Goal: Information Seeking & Learning: Check status

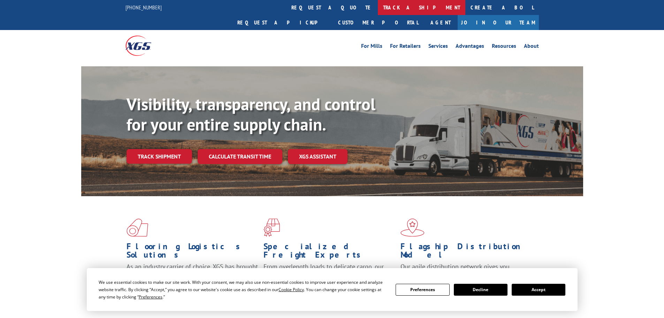
click at [378, 8] on link "track a shipment" at bounding box center [421, 7] width 87 height 15
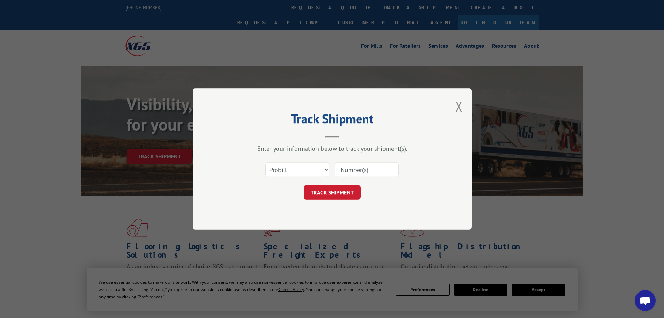
click at [357, 171] on input at bounding box center [367, 169] width 64 height 15
paste input "16690752"
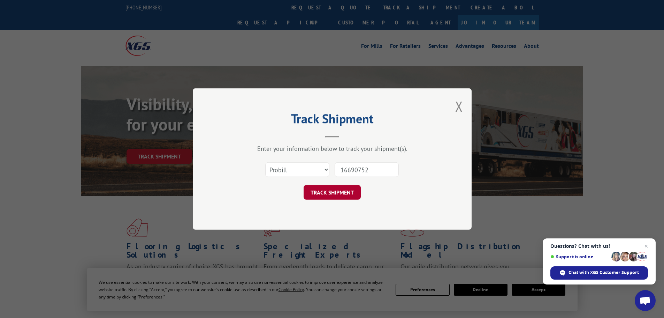
type input "16690752"
click at [346, 193] on button "TRACK SHIPMENT" at bounding box center [332, 192] width 57 height 15
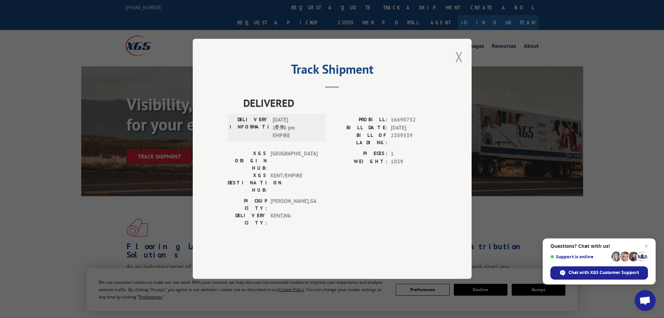
click at [459, 66] on button "Close modal" at bounding box center [459, 56] width 8 height 18
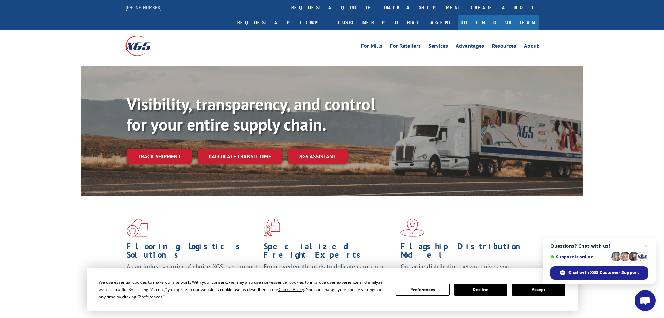
click at [378, 5] on link "track a shipment" at bounding box center [421, 7] width 87 height 15
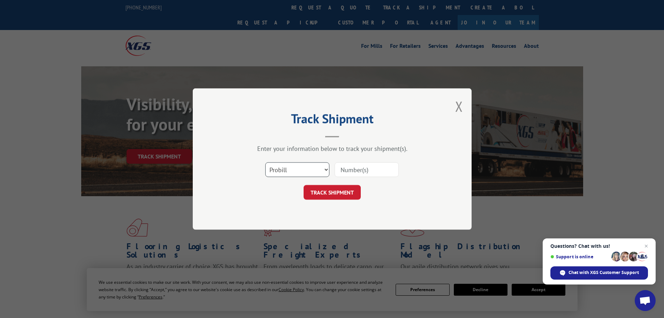
click at [286, 168] on select "Select category... Probill BOL PO" at bounding box center [297, 169] width 64 height 15
select select "po"
click at [265, 162] on select "Select category... Probill BOL PO" at bounding box center [297, 169] width 64 height 15
click at [349, 171] on input at bounding box center [367, 169] width 64 height 15
paste input "24500434"
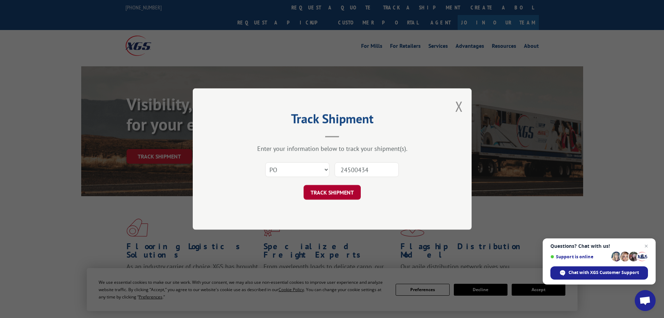
type input "24500434"
click at [335, 197] on button "TRACK SHIPMENT" at bounding box center [332, 192] width 57 height 15
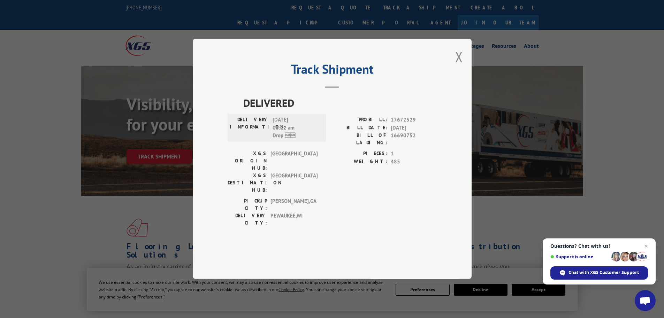
click at [457, 66] on button "Close modal" at bounding box center [459, 56] width 8 height 18
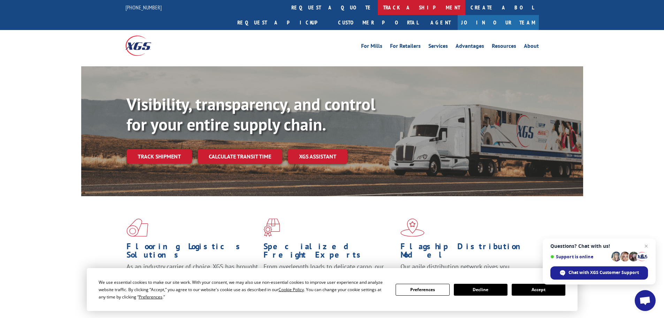
click at [378, 8] on link "track a shipment" at bounding box center [421, 7] width 87 height 15
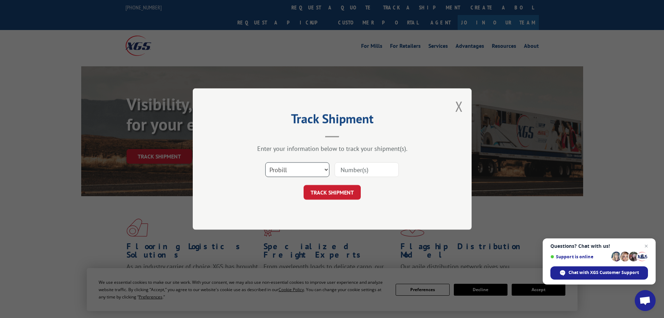
click at [303, 171] on select "Select category... Probill BOL PO" at bounding box center [297, 169] width 64 height 15
click at [345, 170] on input at bounding box center [367, 169] width 64 height 15
paste input "17479204"
type input "17479204"
click at [344, 190] on button "TRACK SHIPMENT" at bounding box center [332, 192] width 57 height 15
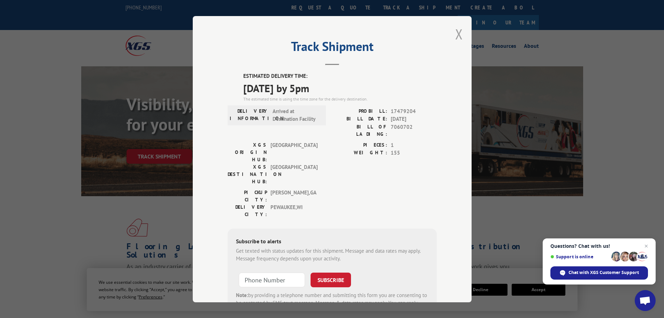
click at [458, 38] on button "Close modal" at bounding box center [459, 34] width 8 height 18
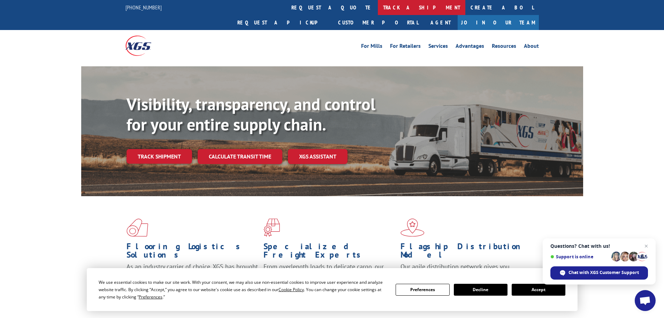
click at [378, 5] on link "track a shipment" at bounding box center [421, 7] width 87 height 15
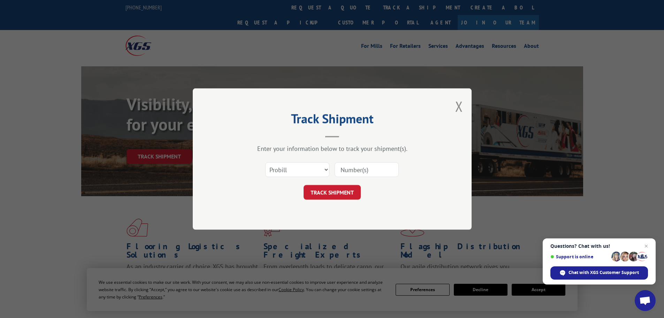
click at [363, 171] on input at bounding box center [367, 169] width 64 height 15
paste input "17639017"
type input "17639017"
click at [351, 187] on button "TRACK SHIPMENT" at bounding box center [332, 192] width 57 height 15
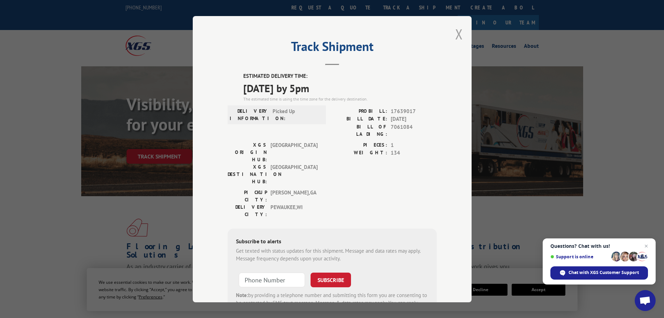
click at [455, 36] on button "Close modal" at bounding box center [459, 34] width 8 height 18
